Goal: Task Accomplishment & Management: Use online tool/utility

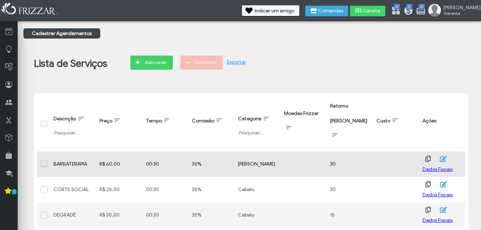
click at [43, 161] on span at bounding box center [44, 164] width 7 height 7
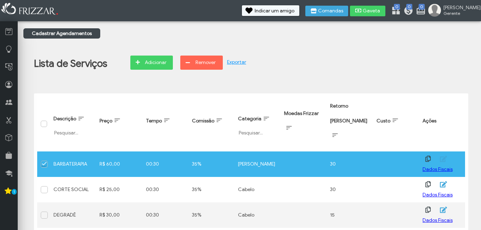
click at [43, 161] on span at bounding box center [44, 164] width 7 height 7
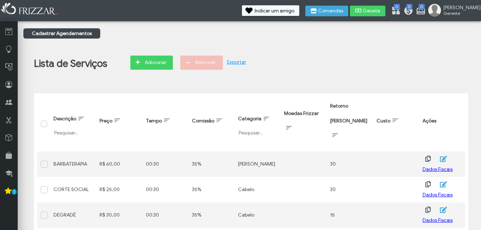
click at [241, 61] on link "Exportar" at bounding box center [236, 62] width 19 height 6
click at [418, 55] on div "Lista de Serviços Adicionar Remover Exportar Descrição Filtrar por Descrição Pr…" at bounding box center [251, 139] width 456 height 195
click at [146, 68] on span "Adicionar" at bounding box center [155, 62] width 25 height 11
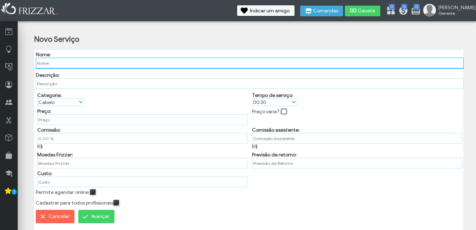
click at [105, 60] on input "text" at bounding box center [250, 63] width 428 height 11
type input "[PERSON_NAME]"
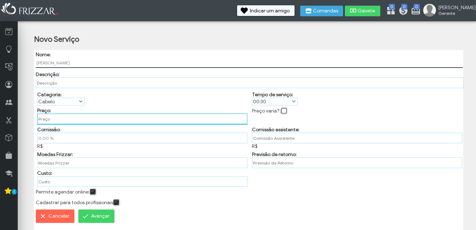
click at [54, 121] on input "text" at bounding box center [142, 119] width 210 height 11
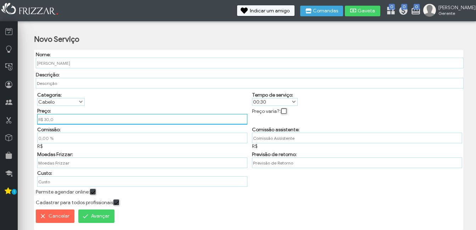
type input "R$ 30,00"
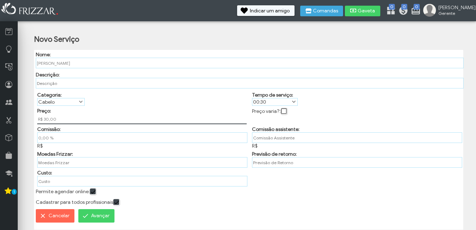
click at [65, 100] on label "Cabelo" at bounding box center [58, 102] width 40 height 7
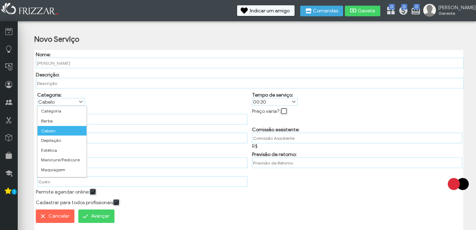
scroll to position [4, 32]
click at [57, 120] on li "[PERSON_NAME]" at bounding box center [62, 121] width 49 height 10
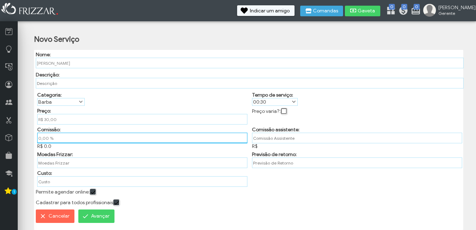
drag, startPoint x: 63, startPoint y: 140, endPoint x: -1, endPoint y: 142, distance: 64.5
click at [0, 142] on html "ui-button BRUNO Gerente Minha Conta Home Treinamento Sair" at bounding box center [238, 115] width 476 height 230
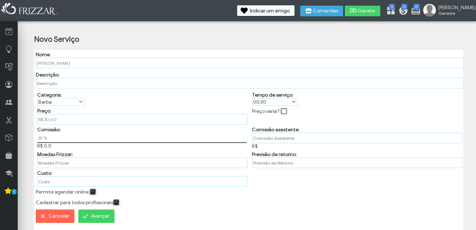
type input "35,00 %"
click at [148, 145] on div "Comissão: 35,00 % R$ 0.0" at bounding box center [141, 137] width 215 height 25
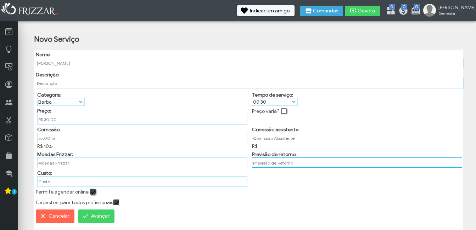
click at [278, 166] on input "text" at bounding box center [357, 163] width 210 height 11
type input "30"
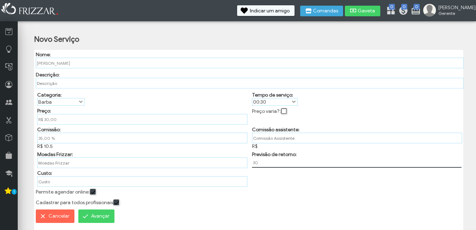
click at [280, 180] on div "Nome: BARBA ALINHAMENTO Descrição: Categoria: Categoria Barba Cabelo Depilação …" at bounding box center [248, 140] width 429 height 180
click at [102, 221] on span "Avançar" at bounding box center [100, 216] width 18 height 11
